Goal: Task Accomplishment & Management: Manage account settings

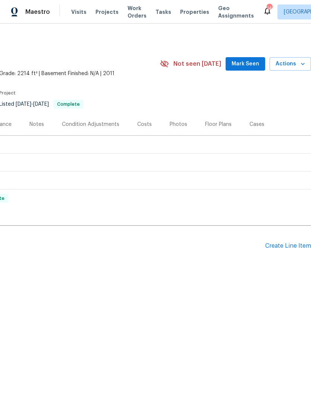
scroll to position [0, 111]
click at [248, 62] on span "Mark Seen" at bounding box center [246, 63] width 28 height 9
click at [284, 247] on div "Create Line Item" at bounding box center [288, 245] width 46 height 7
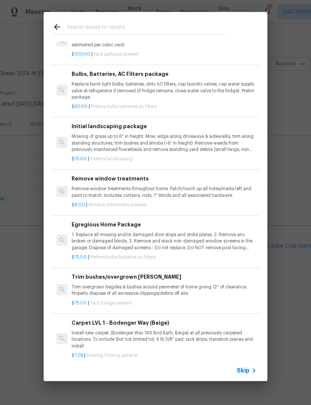
scroll to position [79, 0]
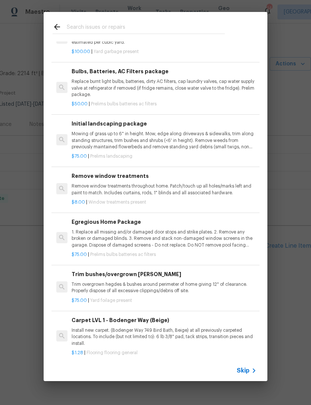
click at [146, 288] on p "Trim overgrown hegdes & bushes around perimeter of home giving 12" of clearance…" at bounding box center [164, 287] width 185 height 13
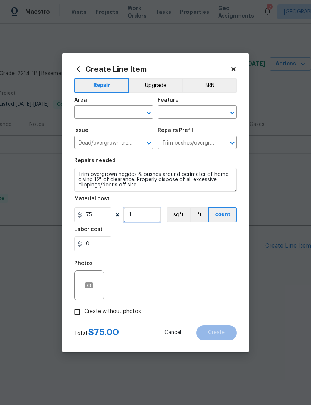
click at [147, 218] on input "1" at bounding box center [142, 214] width 37 height 15
type input "2"
click at [99, 112] on input "text" at bounding box center [103, 113] width 58 height 12
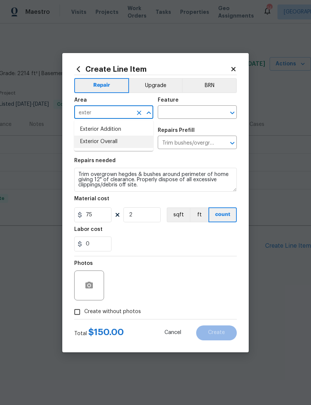
click at [109, 140] on li "Exterior Overall" at bounding box center [113, 142] width 79 height 12
type input "Exterior Overall"
click at [180, 113] on input "text" at bounding box center [187, 113] width 58 height 12
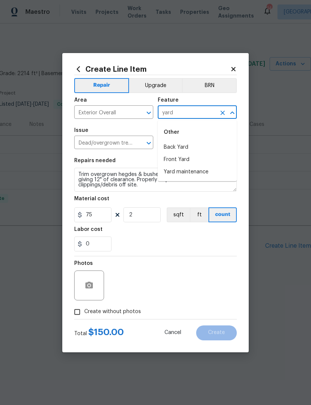
click at [191, 172] on li "Yard maintenance" at bounding box center [197, 172] width 79 height 12
type input "Yard maintenance"
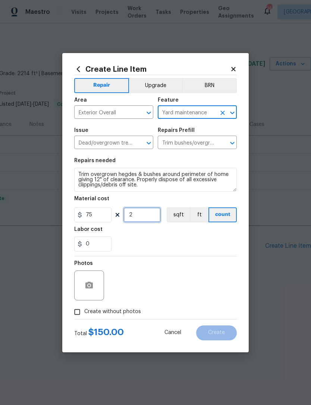
click at [151, 219] on input "2" at bounding box center [142, 214] width 37 height 15
type input "3"
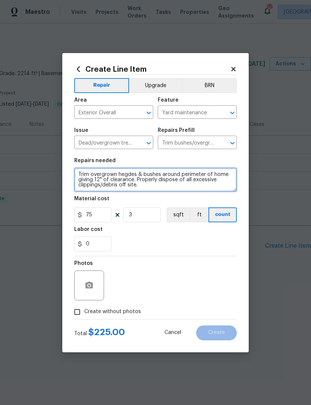
click at [155, 188] on textarea "Trim overgrown hegdes & bushes around perimeter of home giving 12" of clearance…" at bounding box center [155, 180] width 163 height 24
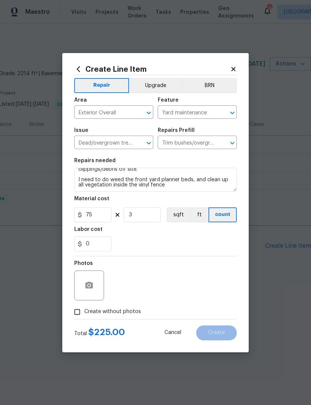
scroll to position [16, 0]
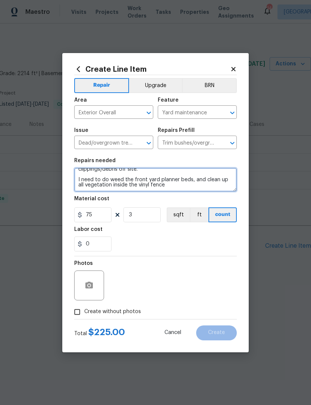
click at [112, 181] on textarea "Trim overgrown hegdes & bushes around perimeter of home giving 12" of clearance…" at bounding box center [155, 180] width 163 height 24
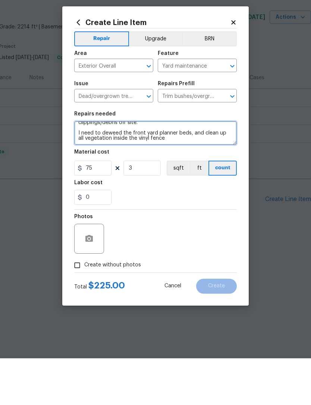
type textarea "Trim overgrown hegdes & bushes around perimeter of home giving 12" of clearance…"
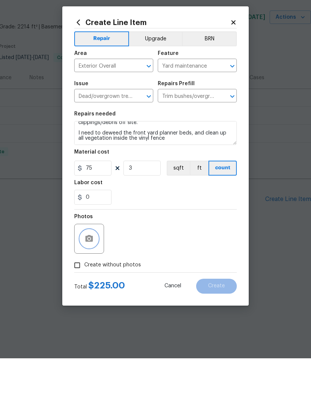
click at [97, 276] on button "button" at bounding box center [89, 285] width 18 height 18
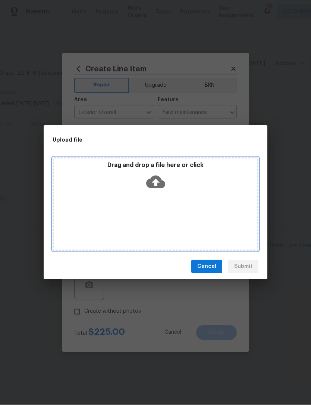
click at [109, 210] on div "Drag and drop a file here or click" at bounding box center [156, 204] width 206 height 93
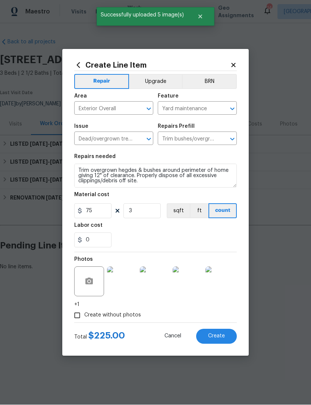
scroll to position [16, 0]
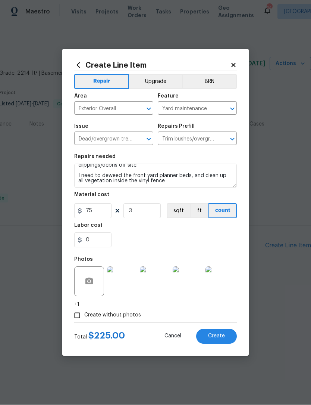
click at [221, 337] on span "Create" at bounding box center [216, 336] width 17 height 6
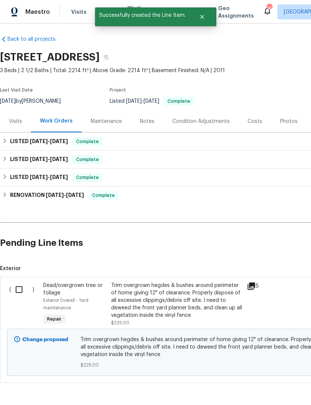
scroll to position [3, 0]
click at [21, 292] on input "checkbox" at bounding box center [21, 289] width 21 height 16
checkbox input "true"
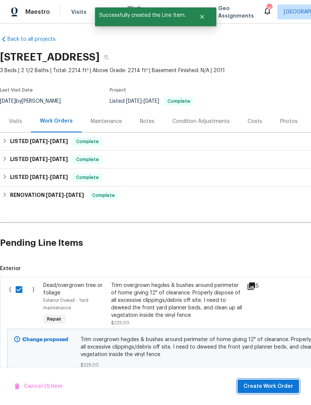
click at [264, 386] on span "Create Work Order" at bounding box center [269, 386] width 50 height 9
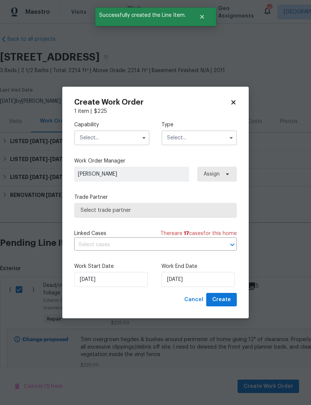
click at [120, 137] on input "text" at bounding box center [111, 137] width 75 height 15
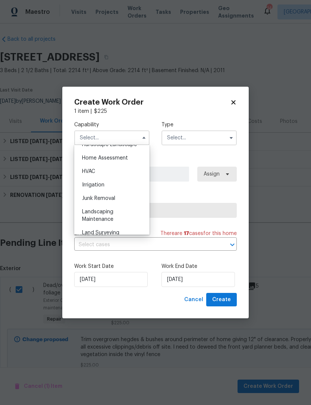
scroll to position [439, 0]
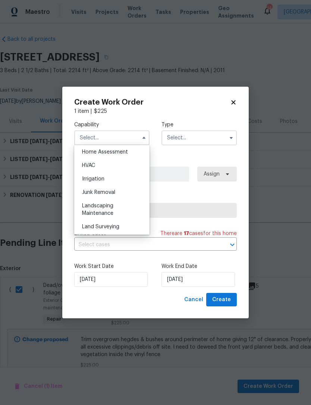
click at [109, 211] on span "Landscaping Maintenance" at bounding box center [97, 209] width 31 height 13
type input "Landscaping Maintenance"
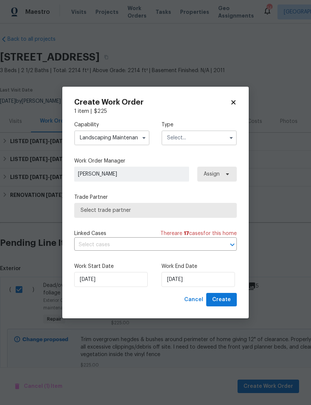
click at [193, 137] on input "text" at bounding box center [199, 137] width 75 height 15
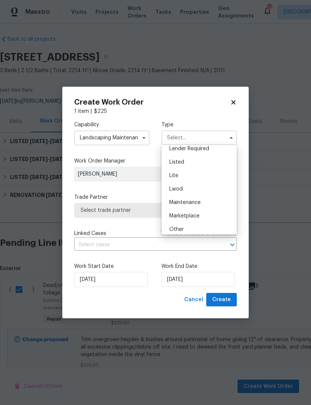
scroll to position [66, 0]
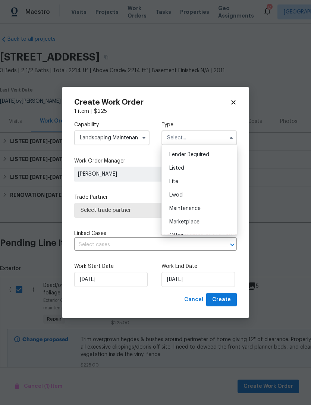
click at [177, 169] on span "Listed" at bounding box center [176, 167] width 15 height 5
type input "Listed"
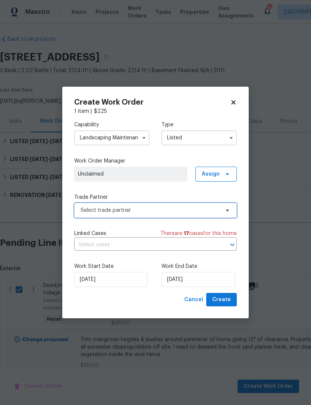
click at [139, 212] on span "Select trade partner" at bounding box center [150, 209] width 139 height 7
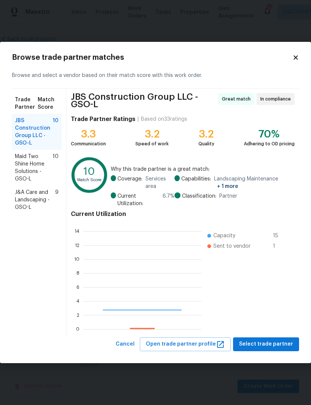
scroll to position [105, 118]
click at [36, 200] on span "J&A Care and Landscaping - GSO-L" at bounding box center [35, 200] width 40 height 22
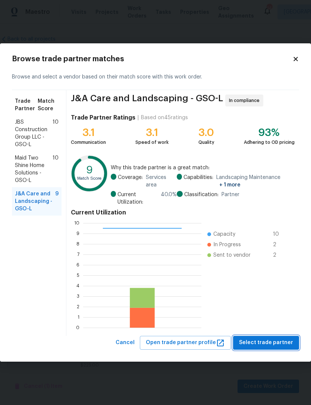
click at [271, 345] on span "Select trade partner" at bounding box center [266, 342] width 54 height 9
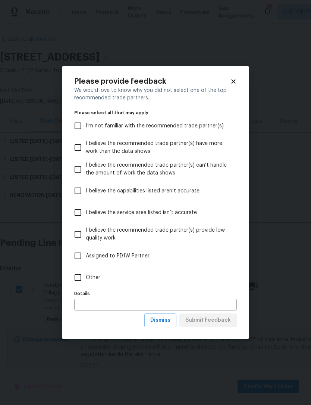
click at [83, 279] on input "Other" at bounding box center [78, 278] width 16 height 16
checkbox input "true"
click at [224, 321] on span "Submit Feedback" at bounding box center [209, 319] width 46 height 9
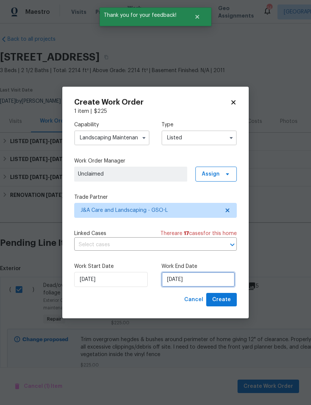
click at [201, 279] on input "[DATE]" at bounding box center [199, 279] width 74 height 15
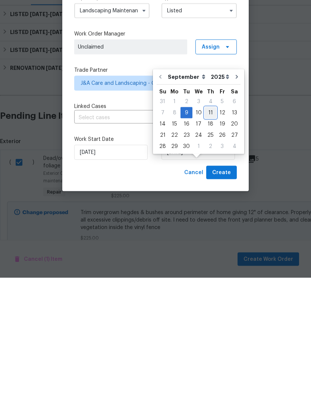
click at [210, 234] on div "11" at bounding box center [211, 239] width 12 height 10
type input "9/11/2025"
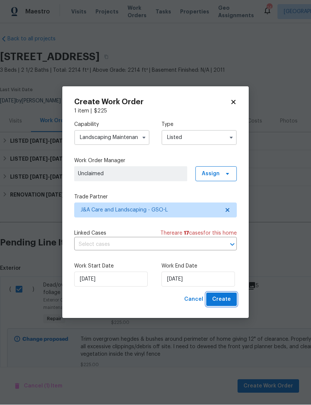
click at [229, 302] on span "Create" at bounding box center [221, 299] width 19 height 9
checkbox input "false"
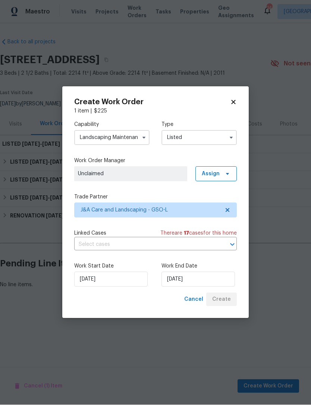
scroll to position [0, 0]
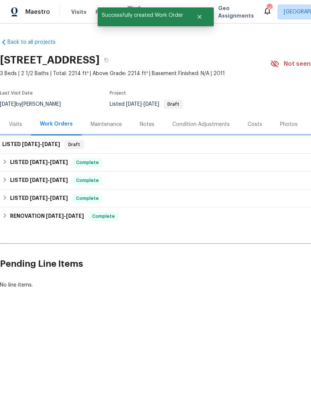
click at [128, 146] on div "LISTED 9/9/25 - 9/11/25 Draft" at bounding box center [210, 144] width 417 height 9
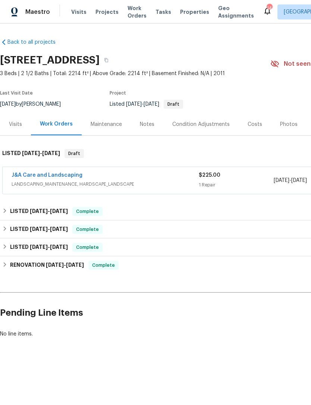
click at [57, 177] on link "J&A Care and Landscaping" at bounding box center [47, 174] width 71 height 5
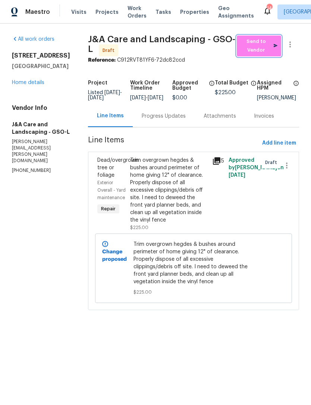
click at [265, 49] on span "Send to Vendor" at bounding box center [259, 45] width 37 height 17
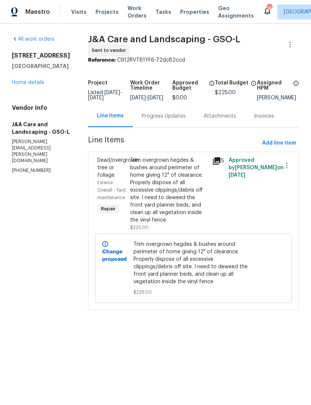
click at [29, 85] on link "Home details" at bounding box center [28, 82] width 32 height 5
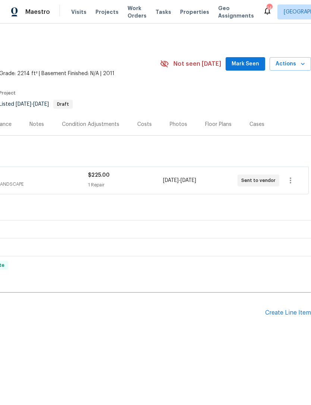
scroll to position [0, 111]
click at [281, 313] on div "Create Line Item" at bounding box center [288, 312] width 46 height 7
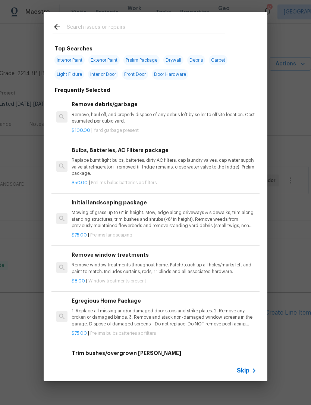
click at [80, 24] on input "text" at bounding box center [146, 27] width 158 height 11
type input "Bee"
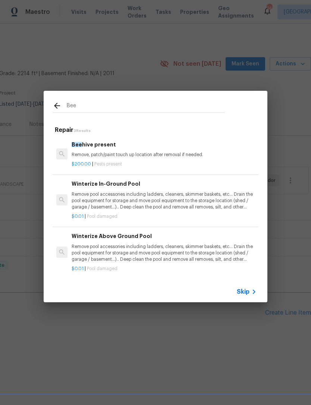
click at [113, 156] on p "Remove, patch/paint touch up location after removal if needed." at bounding box center [164, 155] width 185 height 6
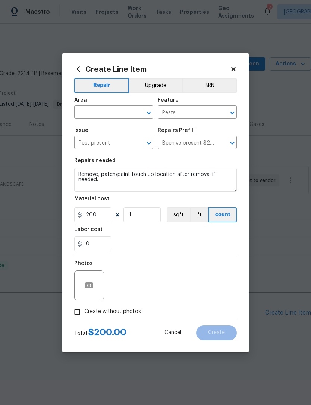
click at [94, 114] on input "text" at bounding box center [103, 113] width 58 height 12
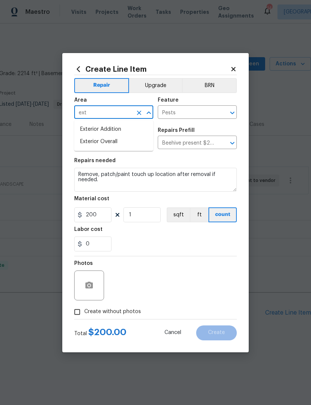
click at [107, 141] on li "Exterior Overall" at bounding box center [113, 142] width 79 height 12
type input "Exterior Overall"
click at [88, 294] on button "button" at bounding box center [89, 285] width 18 height 18
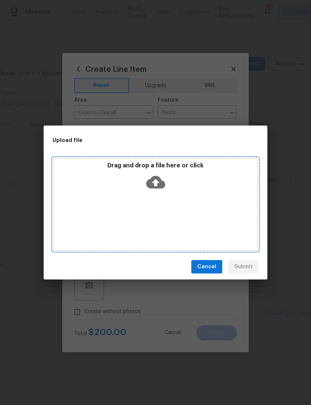
click at [132, 209] on div "Drag and drop a file here or click" at bounding box center [156, 204] width 206 height 93
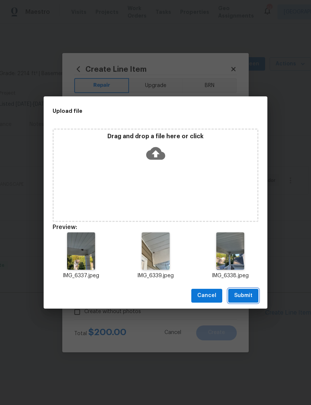
click at [248, 296] on span "Submit" at bounding box center [243, 295] width 18 height 9
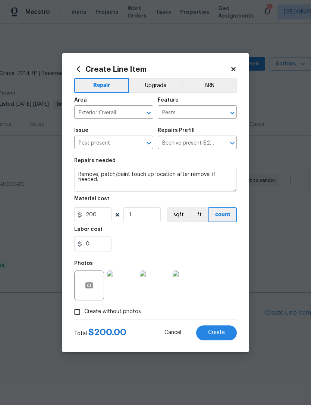
click at [217, 333] on span "Create" at bounding box center [216, 333] width 17 height 6
type input "0"
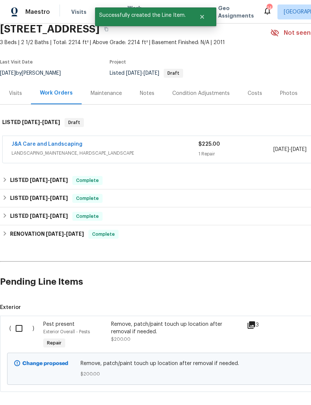
scroll to position [32, 0]
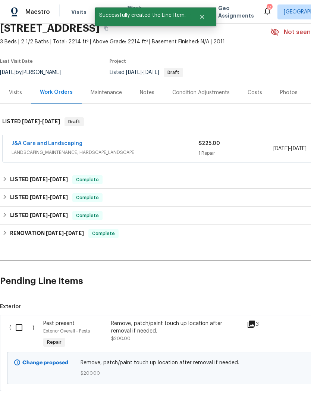
click at [20, 327] on input "checkbox" at bounding box center [21, 328] width 21 height 16
checkbox input "true"
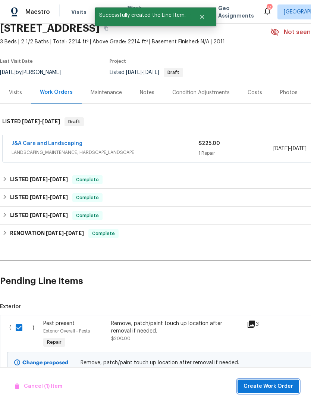
click at [260, 387] on span "Create Work Order" at bounding box center [269, 386] width 50 height 9
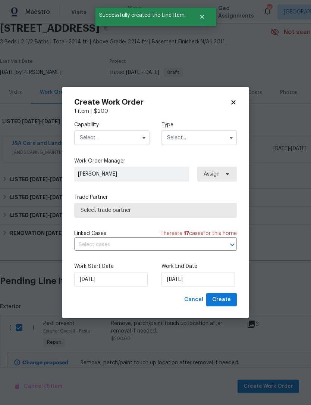
click at [104, 142] on input "text" at bounding box center [111, 137] width 75 height 15
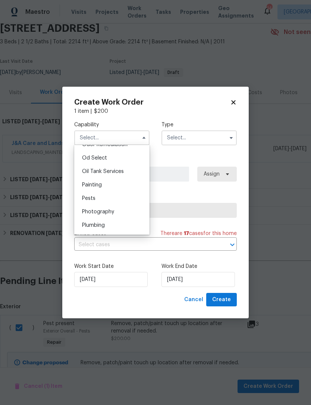
scroll to position [607, 0]
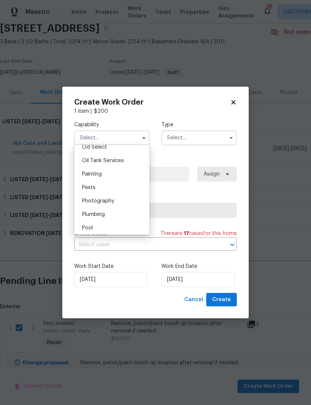
click at [90, 186] on span "Pests" at bounding box center [88, 187] width 13 height 5
type input "Pests"
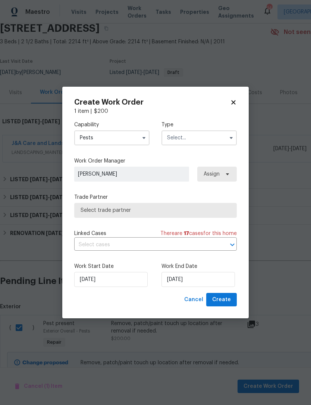
click at [198, 140] on input "text" at bounding box center [199, 137] width 75 height 15
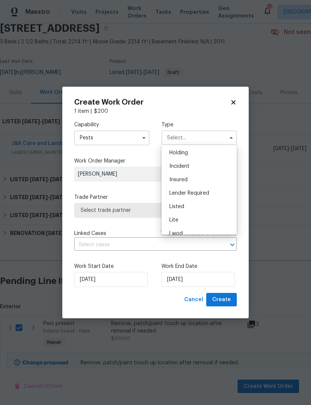
scroll to position [29, 0]
click at [181, 205] on span "Listed" at bounding box center [176, 204] width 15 height 5
type input "Listed"
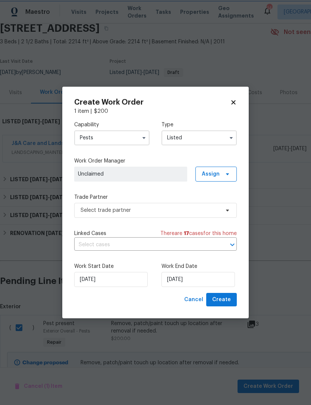
scroll to position [0, 0]
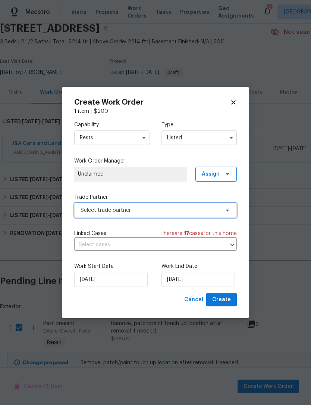
click at [134, 212] on span "Select trade partner" at bounding box center [150, 209] width 139 height 7
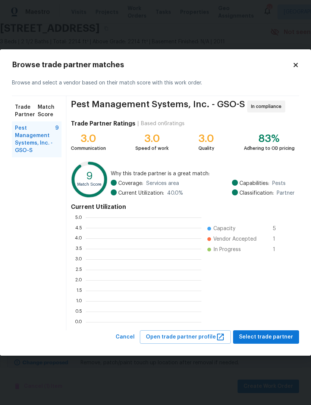
scroll to position [105, 116]
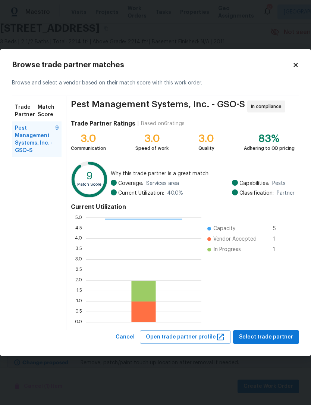
click at [33, 137] on span "Pest Management Systems, Inc. - GSO-S" at bounding box center [35, 139] width 40 height 30
click at [274, 338] on span "Select trade partner" at bounding box center [266, 336] width 54 height 9
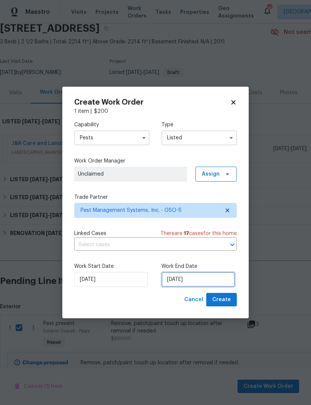
click at [203, 277] on input "[DATE]" at bounding box center [199, 279] width 74 height 15
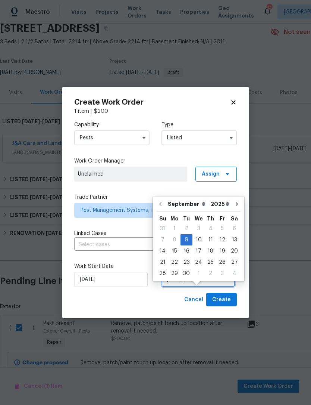
scroll to position [14, 0]
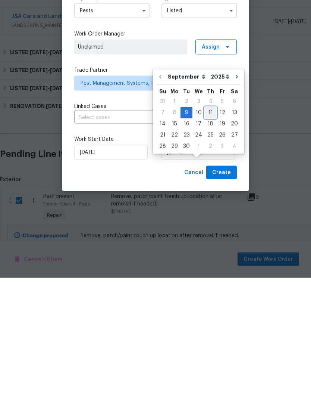
click at [210, 234] on div "11" at bounding box center [211, 239] width 12 height 10
type input "9/11/2025"
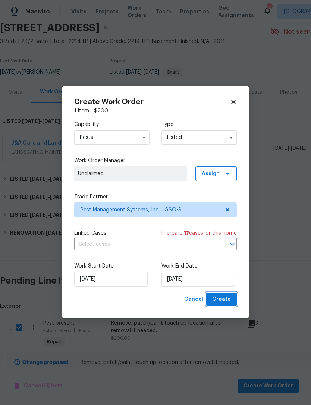
click at [230, 303] on span "Create" at bounding box center [221, 299] width 19 height 9
checkbox input "false"
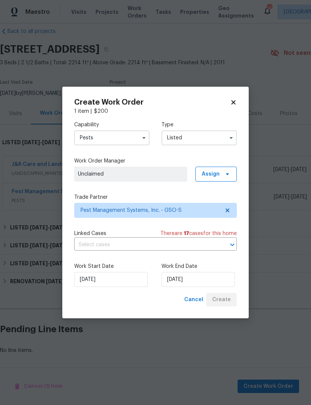
scroll to position [0, 0]
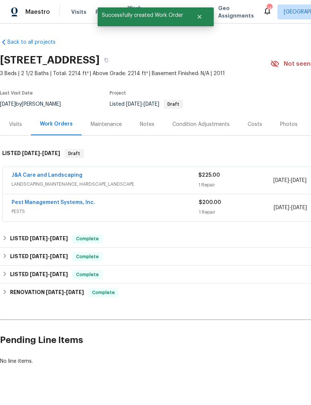
click at [74, 200] on link "Pest Management Systems, Inc." at bounding box center [54, 202] width 84 height 5
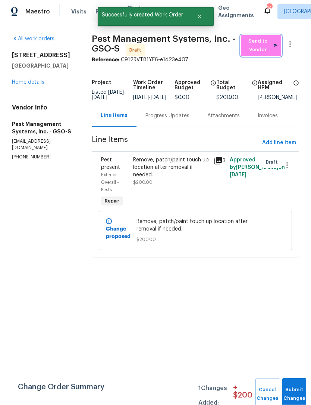
click at [259, 52] on span "Send to Vendor" at bounding box center [261, 45] width 33 height 17
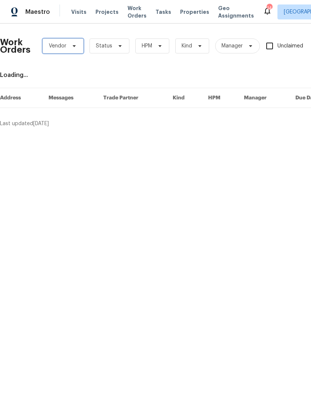
click at [69, 51] on span "Vendor" at bounding box center [63, 45] width 41 height 15
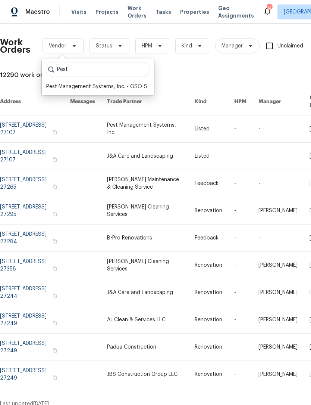
type input "Pest"
click at [80, 88] on div "Pest Management Systems, Inc. - GSO-S" at bounding box center [96, 86] width 101 height 7
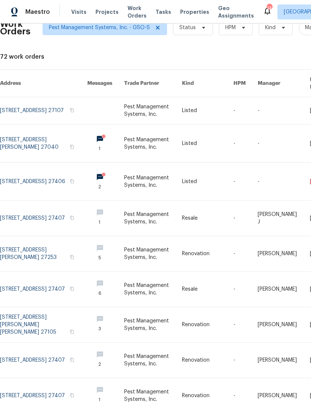
scroll to position [19, 0]
click at [46, 132] on link at bounding box center [43, 143] width 87 height 38
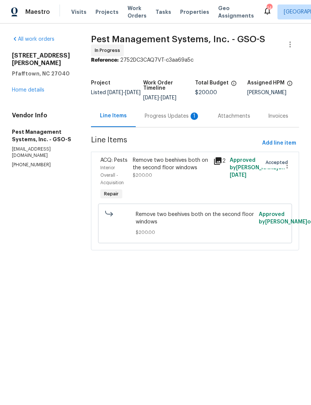
click at [171, 115] on div "Progress Updates 1" at bounding box center [172, 115] width 55 height 7
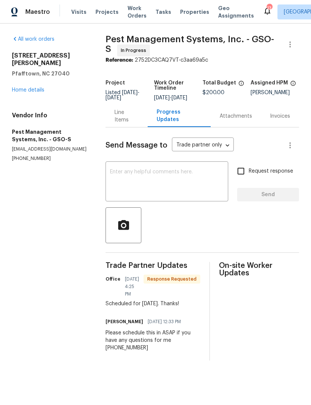
click at [134, 184] on textarea at bounding box center [167, 182] width 114 height 26
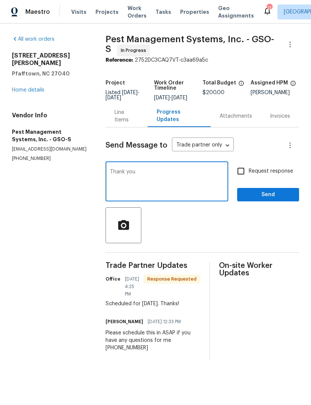
type textarea "Thank you"
click at [246, 177] on input "Request response" at bounding box center [241, 171] width 16 height 16
checkbox input "true"
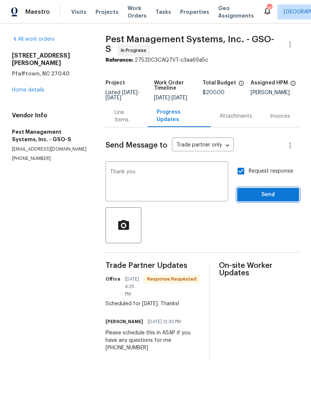
click at [273, 199] on span "Send" at bounding box center [268, 194] width 50 height 9
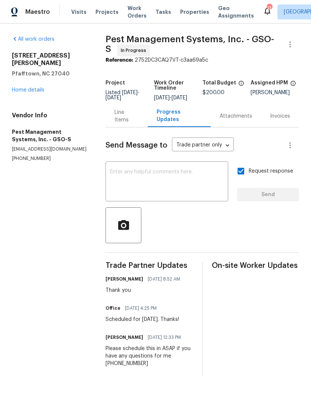
click at [134, 18] on span "Work Orders" at bounding box center [137, 11] width 19 height 15
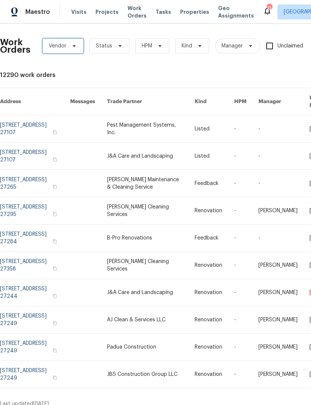
click at [75, 50] on span "Vendor" at bounding box center [63, 45] width 41 height 15
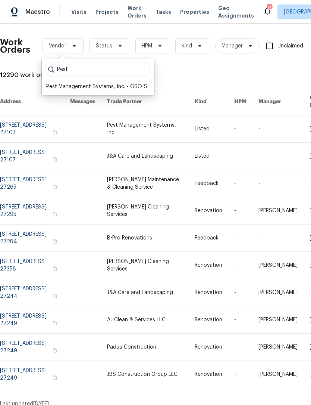
type input "Pest"
click at [96, 83] on div "Pest Management Systems, Inc. - GSO-S" at bounding box center [96, 86] width 101 height 7
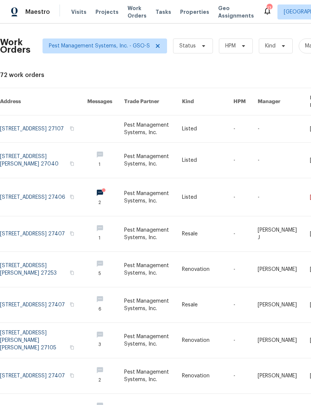
click at [30, 188] on link at bounding box center [43, 197] width 87 height 38
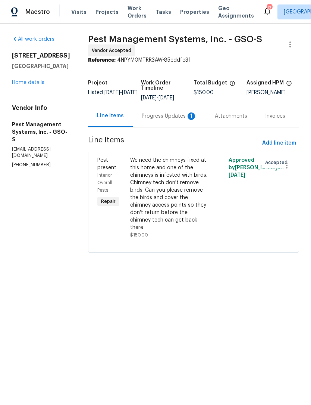
click at [141, 120] on div "Progress Updates 1" at bounding box center [169, 116] width 73 height 22
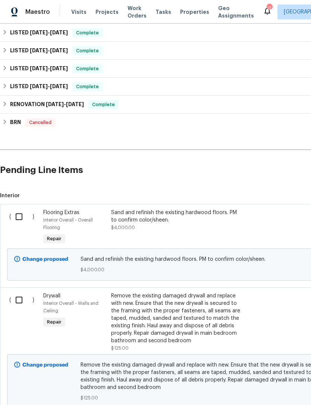
scroll to position [129, 0]
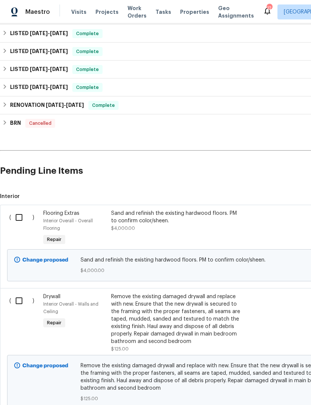
click at [133, 220] on div "Sand and refinish the existing hardwood floors. PM to confirm color/sheen." at bounding box center [176, 216] width 131 height 15
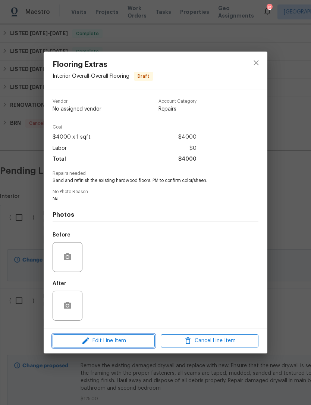
click at [125, 340] on span "Edit Line Item" at bounding box center [104, 340] width 98 height 9
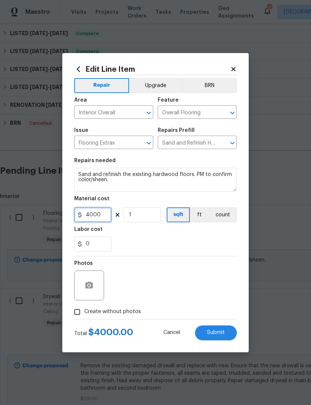
click at [105, 215] on input "4000" at bounding box center [92, 214] width 37 height 15
type input "5000"
click at [160, 88] on button "Upgrade" at bounding box center [155, 85] width 53 height 15
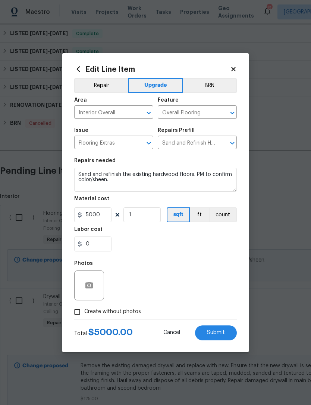
click at [216, 332] on span "Submit" at bounding box center [216, 333] width 18 height 6
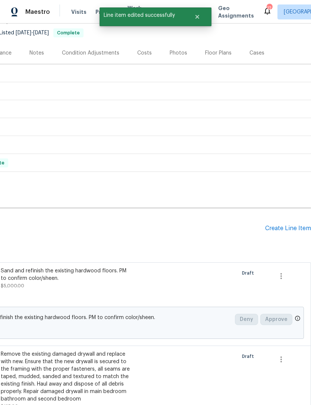
scroll to position [71, 111]
click at [277, 231] on div "Create Line Item" at bounding box center [288, 228] width 46 height 7
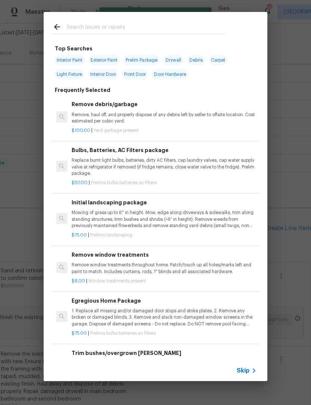
click at [71, 27] on input "text" at bounding box center [146, 27] width 158 height 11
type input "Paint"
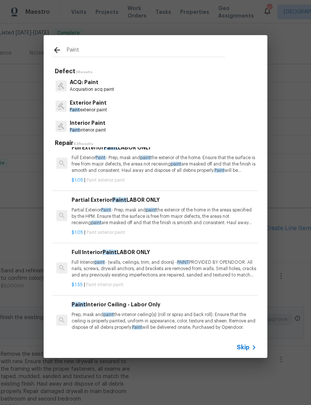
scroll to position [148, -1]
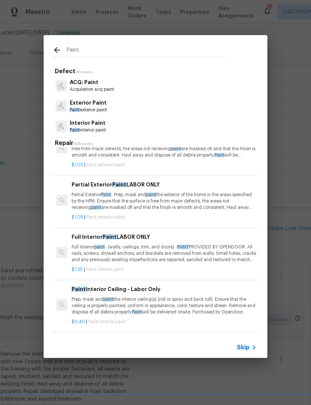
click at [95, 125] on p "Interior Paint" at bounding box center [88, 123] width 36 height 8
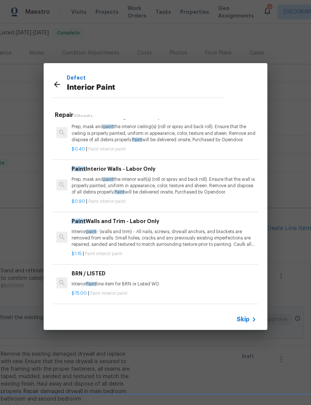
click at [137, 230] on p "Interior paint - (walls and trim) - All nails, screws, drywall anchors, and bra…" at bounding box center [164, 237] width 185 height 19
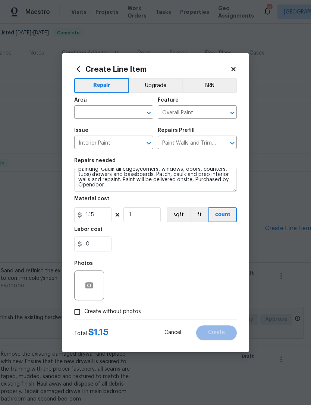
scroll to position [26, 0]
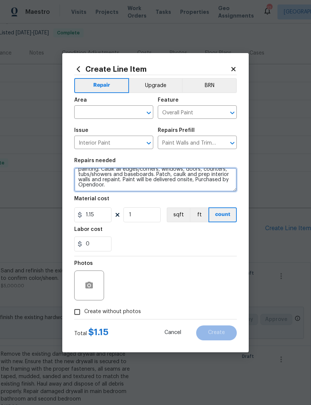
click at [119, 187] on textarea "Interior paint - (walls and trim) - All nails, screws, drywall anchors, and bra…" at bounding box center [155, 180] width 163 height 24
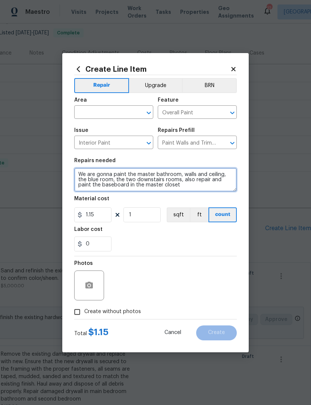
scroll to position [44, 0]
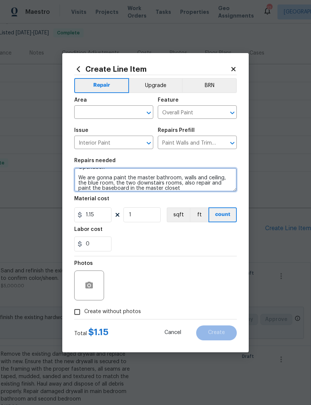
type textarea "Interior paint - (walls and trim) - All nails, screws, drywall anchors, and bra…"
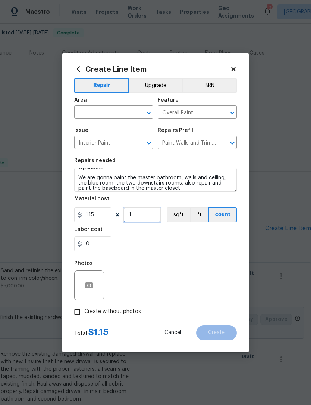
click at [145, 218] on input "1" at bounding box center [142, 214] width 37 height 15
type input "1000"
click at [94, 238] on input "0" at bounding box center [92, 243] width 37 height 15
type input "2500"
click at [153, 85] on button "Upgrade" at bounding box center [155, 85] width 53 height 15
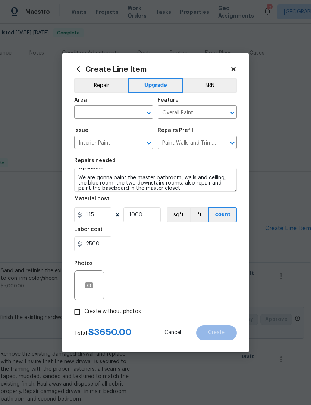
click at [93, 113] on input "text" at bounding box center [103, 113] width 58 height 12
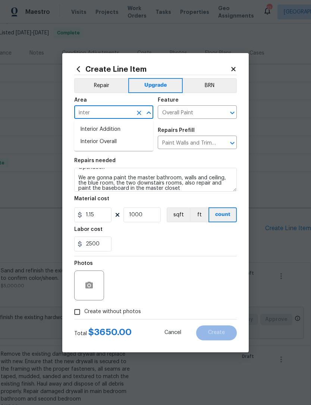
click at [110, 140] on li "Interior Overall" at bounding box center [113, 142] width 79 height 12
type input "Interior Overall"
click at [81, 317] on input "Create without photos" at bounding box center [77, 312] width 14 height 14
checkbox input "true"
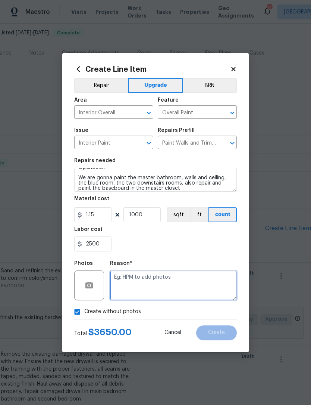
click at [130, 280] on textarea at bounding box center [173, 285] width 127 height 30
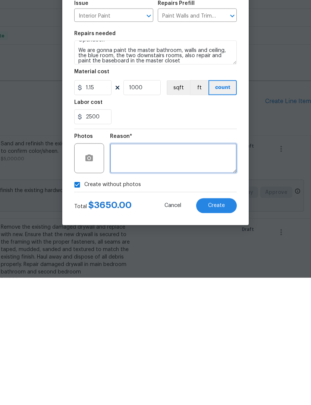
type textarea "A"
type textarea "Na"
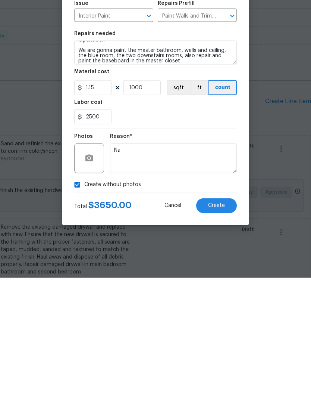
click at [217, 330] on span "Create" at bounding box center [216, 333] width 17 height 6
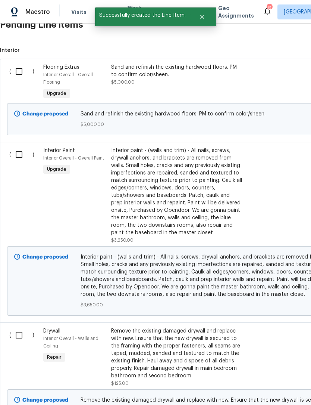
scroll to position [273, 0]
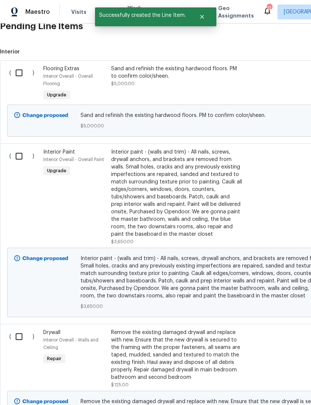
click at [25, 150] on input "checkbox" at bounding box center [21, 156] width 21 height 16
checkbox input "true"
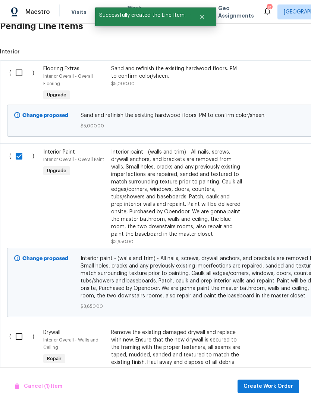
click at [25, 333] on input "checkbox" at bounding box center [21, 337] width 21 height 16
checkbox input "true"
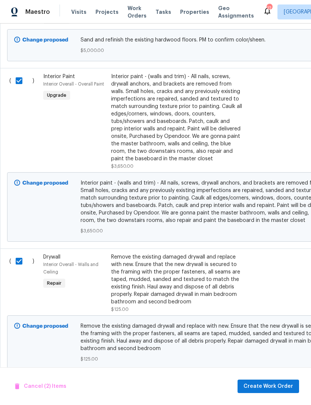
scroll to position [348, 0]
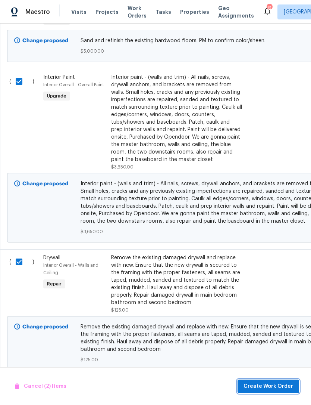
click at [269, 388] on span "Create Work Order" at bounding box center [269, 386] width 50 height 9
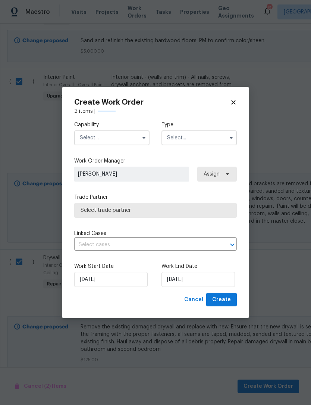
checkbox input "false"
click at [101, 137] on input "text" at bounding box center [111, 137] width 75 height 15
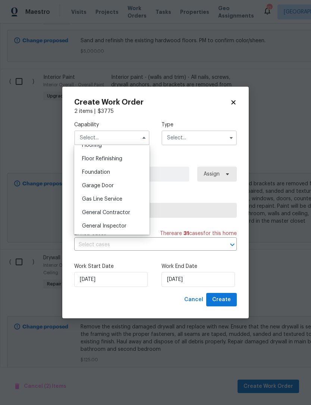
scroll to position [318, 0]
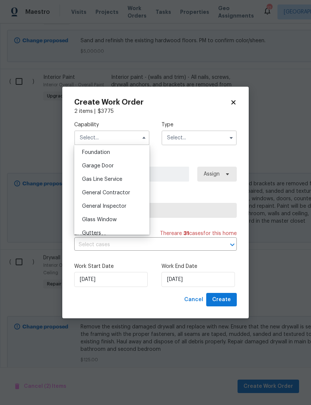
click at [117, 193] on span "General Contractor" at bounding box center [106, 192] width 48 height 5
type input "General Contractor"
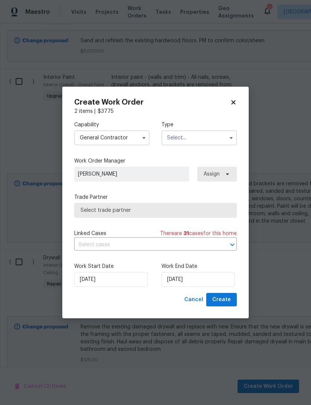
click at [195, 140] on input "text" at bounding box center [199, 137] width 75 height 15
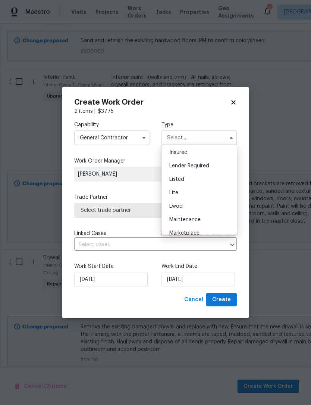
scroll to position [64, 0]
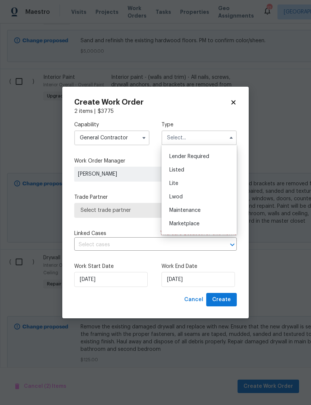
click at [184, 169] on span "Listed" at bounding box center [176, 169] width 15 height 5
type input "Listed"
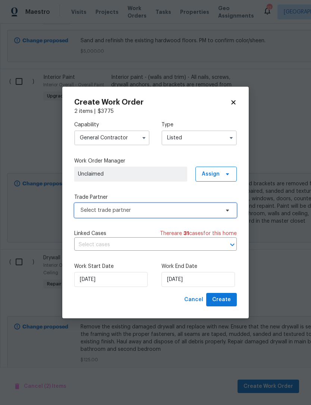
click at [126, 213] on span "Select trade partner" at bounding box center [150, 209] width 139 height 7
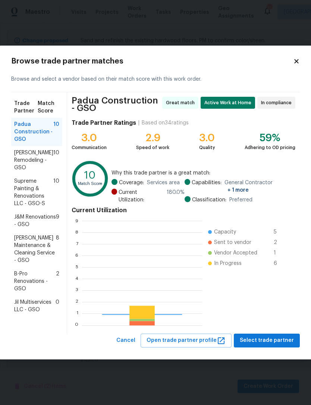
scroll to position [105, 120]
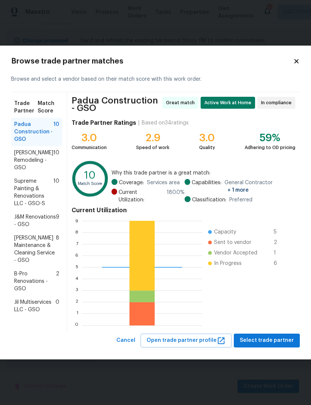
click at [31, 313] on span "Jil Multiservices LLC - GSO" at bounding box center [34, 305] width 41 height 15
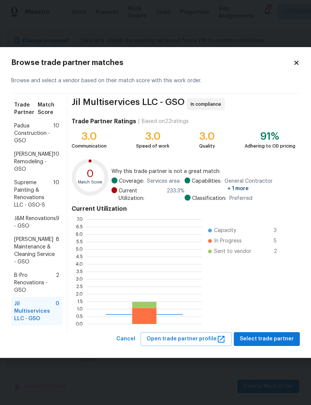
scroll to position [105, 116]
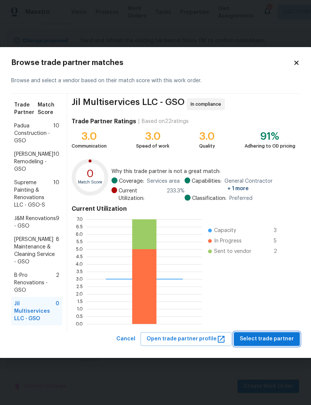
click at [261, 335] on span "Select trade partner" at bounding box center [267, 338] width 54 height 9
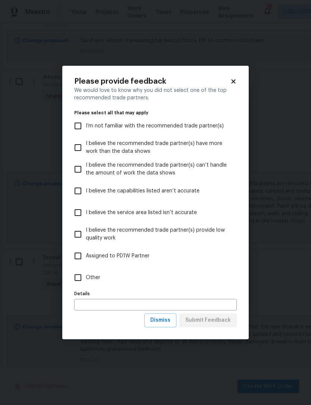
click at [77, 279] on input "Other" at bounding box center [78, 278] width 16 height 16
checkbox input "true"
click at [218, 322] on span "Submit Feedback" at bounding box center [209, 319] width 46 height 9
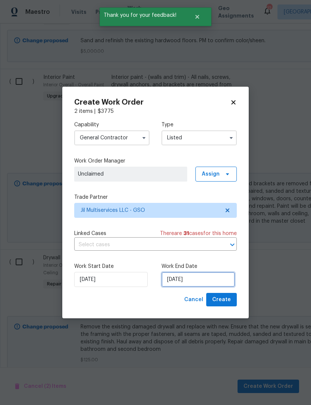
click at [196, 280] on input "[DATE]" at bounding box center [199, 279] width 74 height 15
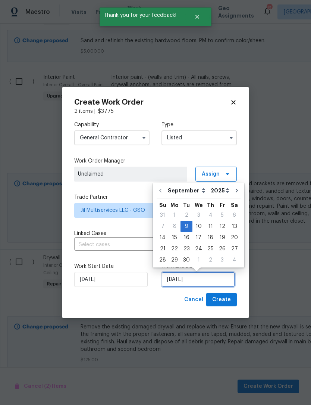
scroll to position [14, 0]
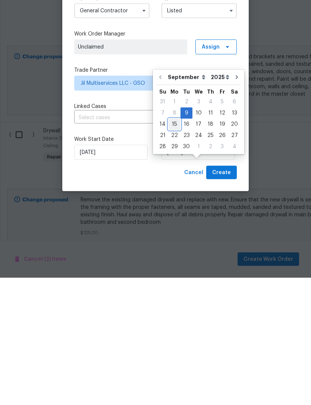
click at [175, 246] on div "15" at bounding box center [175, 251] width 12 height 10
type input "[DATE]"
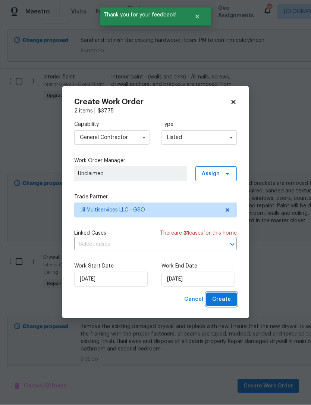
click at [224, 300] on span "Create" at bounding box center [221, 299] width 19 height 9
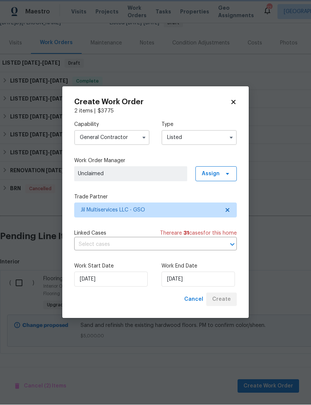
scroll to position [57, 0]
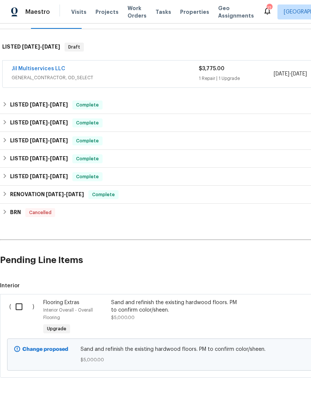
scroll to position [106, 0]
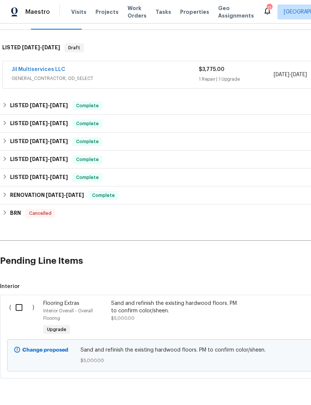
click at [18, 310] on input "checkbox" at bounding box center [21, 307] width 21 height 16
click at [262, 386] on span "Create Work Order" at bounding box center [269, 386] width 50 height 9
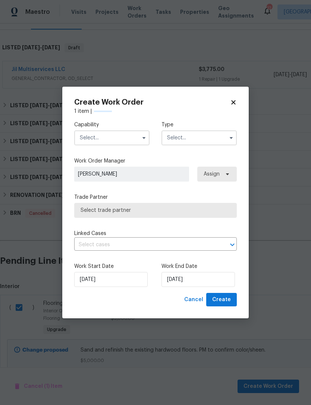
checkbox input "false"
click at [97, 140] on input "text" at bounding box center [111, 137] width 75 height 15
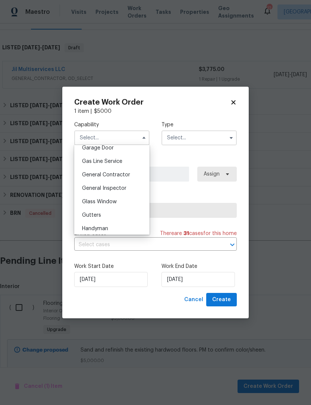
scroll to position [335, 0]
click at [111, 177] on span "General Contractor" at bounding box center [106, 174] width 48 height 5
type input "General Contractor"
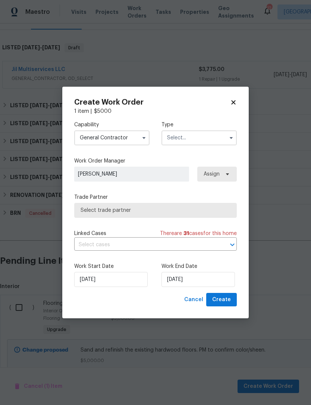
click at [199, 139] on input "text" at bounding box center [199, 137] width 75 height 15
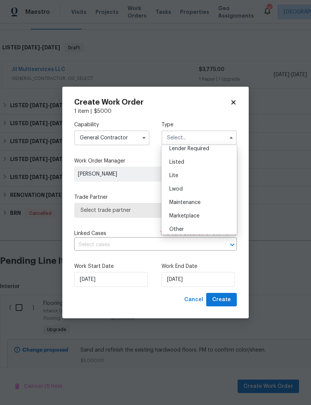
scroll to position [68, 0]
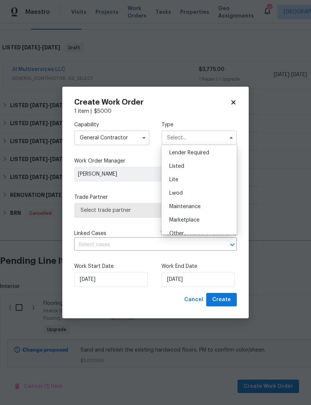
click at [178, 165] on span "Listed" at bounding box center [176, 166] width 15 height 5
type input "Listed"
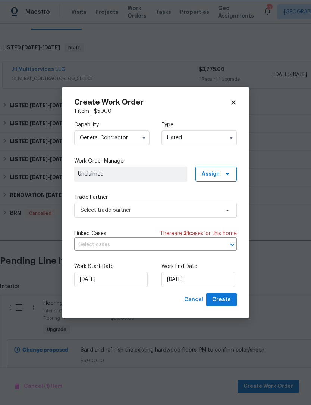
scroll to position [0, 0]
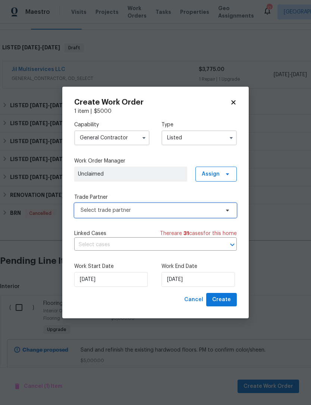
click at [139, 211] on span "Select trade partner" at bounding box center [150, 209] width 139 height 7
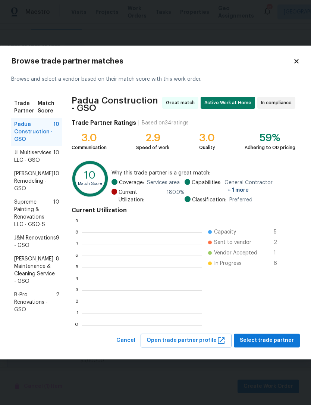
scroll to position [105, 120]
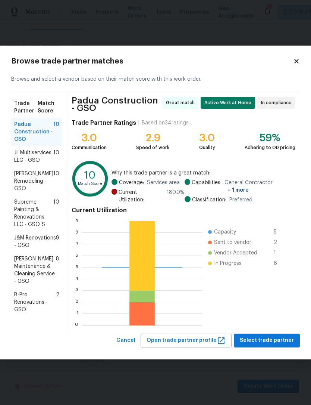
click at [36, 161] on span "Jil Multiservices LLC - GSO" at bounding box center [33, 156] width 39 height 15
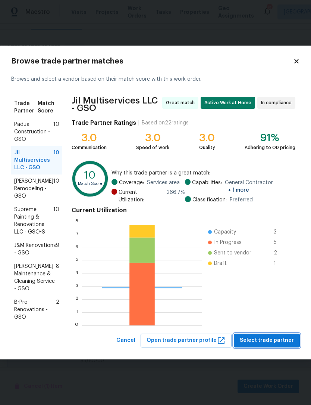
click at [272, 342] on span "Select trade partner" at bounding box center [267, 340] width 54 height 9
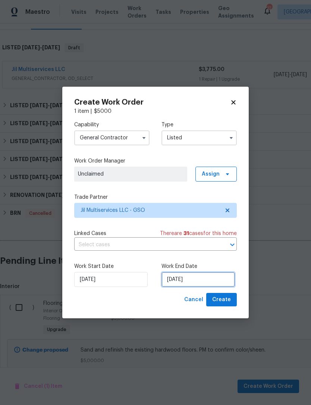
click at [189, 278] on input "[DATE]" at bounding box center [199, 279] width 74 height 15
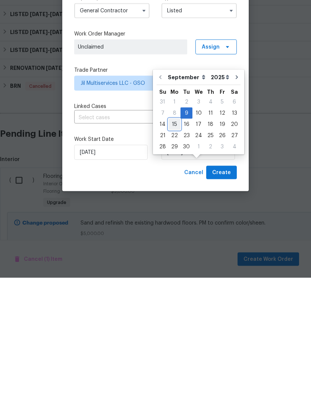
click at [176, 246] on div "15" at bounding box center [175, 251] width 12 height 10
type input "[DATE]"
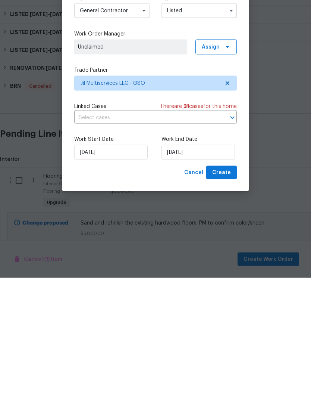
scroll to position [25, 0]
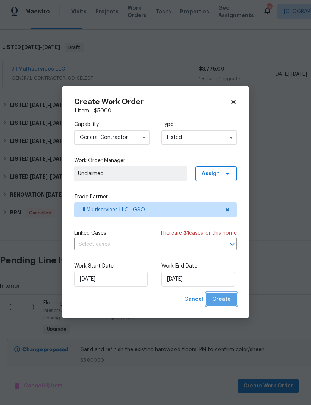
click at [228, 298] on span "Create" at bounding box center [221, 299] width 19 height 9
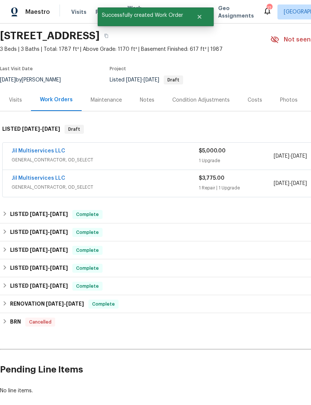
scroll to position [24, 0]
click at [41, 183] on span "GENERAL_CONTRACTOR, OD_SELECT" at bounding box center [105, 186] width 187 height 7
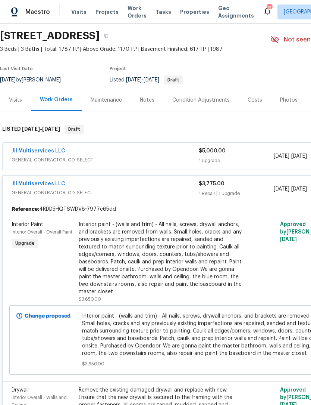
click at [38, 181] on link "Jil Multiservices LLC" at bounding box center [39, 183] width 54 height 5
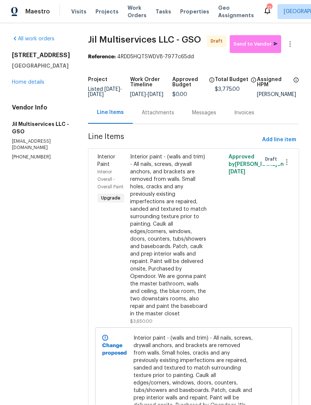
scroll to position [0, 0]
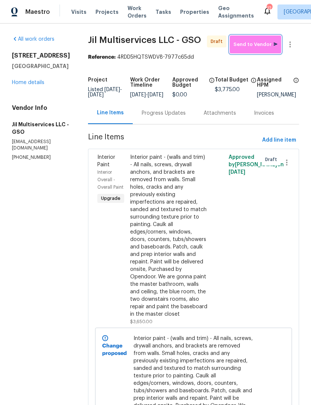
click at [254, 43] on span "Send to Vendor" at bounding box center [256, 44] width 44 height 9
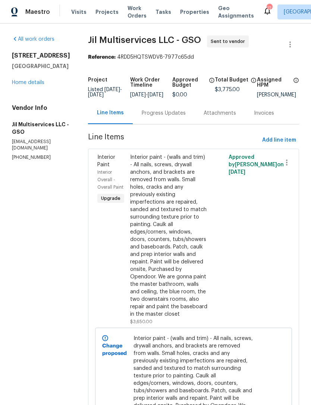
click at [29, 85] on link "Home details" at bounding box center [28, 82] width 32 height 5
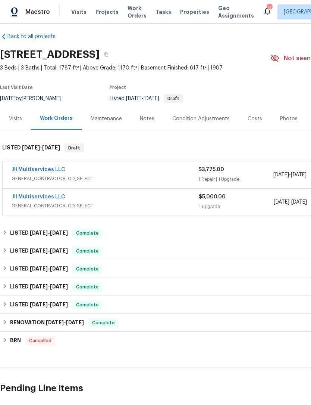
scroll to position [6, 0]
click at [44, 198] on link "Jil Multiservices LLC" at bounding box center [39, 196] width 54 height 5
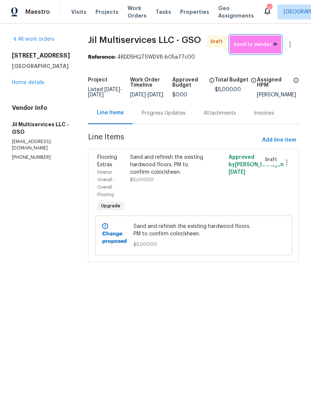
click at [248, 45] on span "Send to Vendor" at bounding box center [256, 44] width 44 height 9
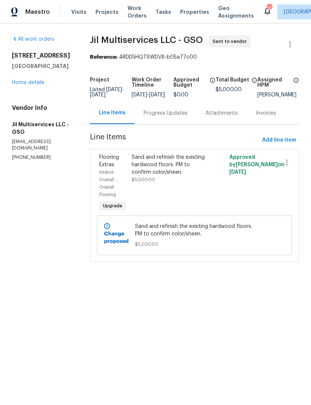
click at [28, 85] on link "Home details" at bounding box center [28, 82] width 32 height 5
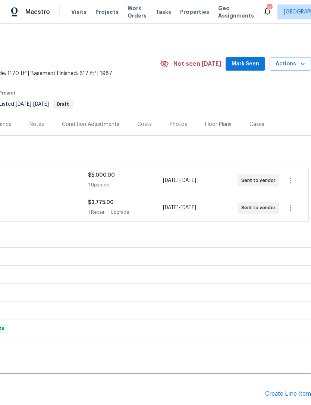
scroll to position [0, 111]
click at [246, 61] on span "Mark Seen" at bounding box center [246, 63] width 28 height 9
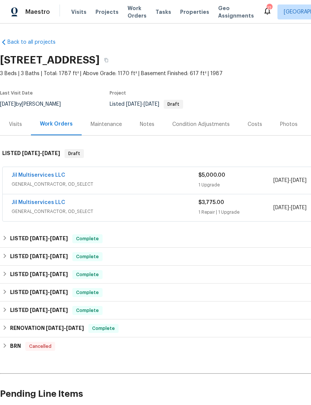
scroll to position [0, 0]
